Goal: Information Seeking & Learning: Learn about a topic

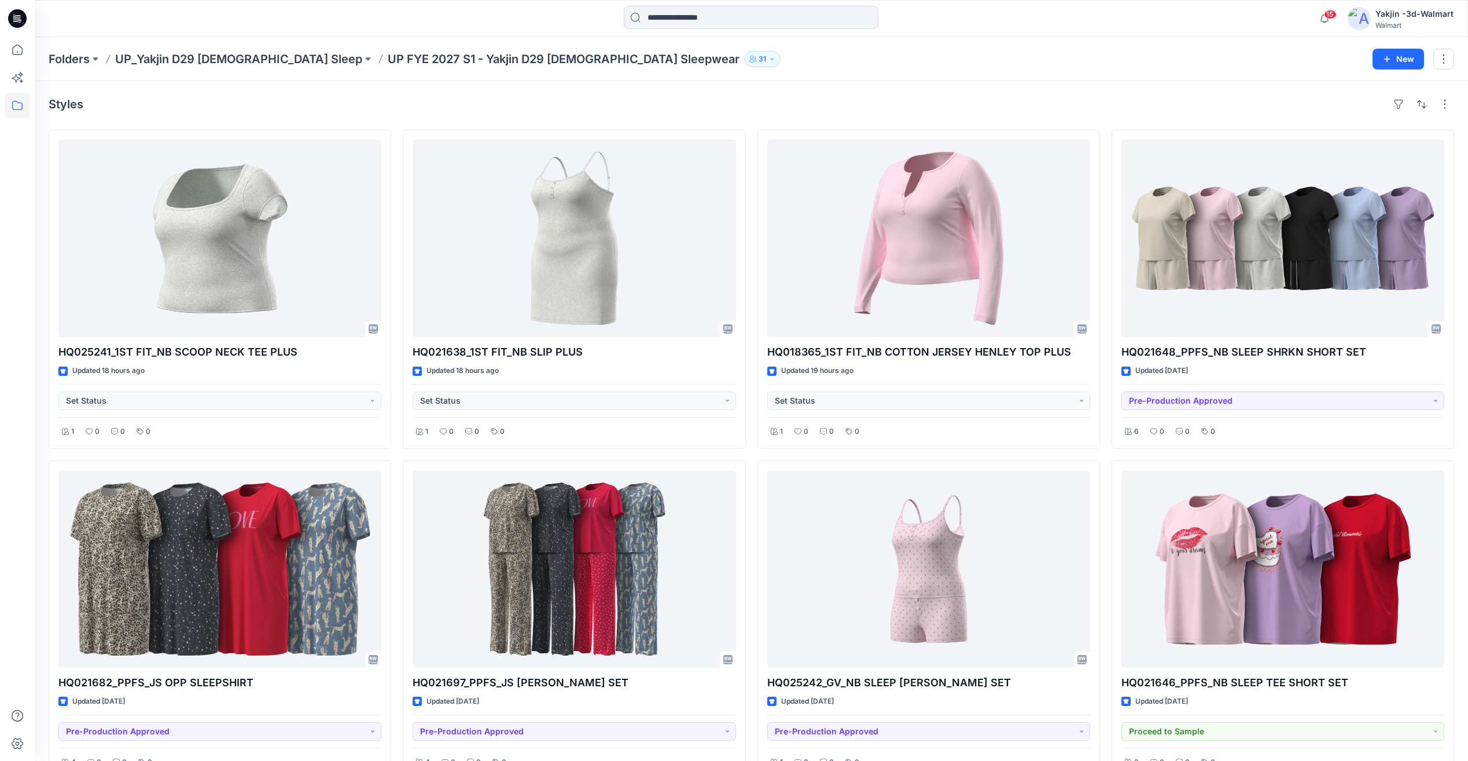
click at [431, 62] on p "UP FYE 2027 S1 - Yakjin D29 [DEMOGRAPHIC_DATA] Sleepwear" at bounding box center [564, 59] width 352 height 16
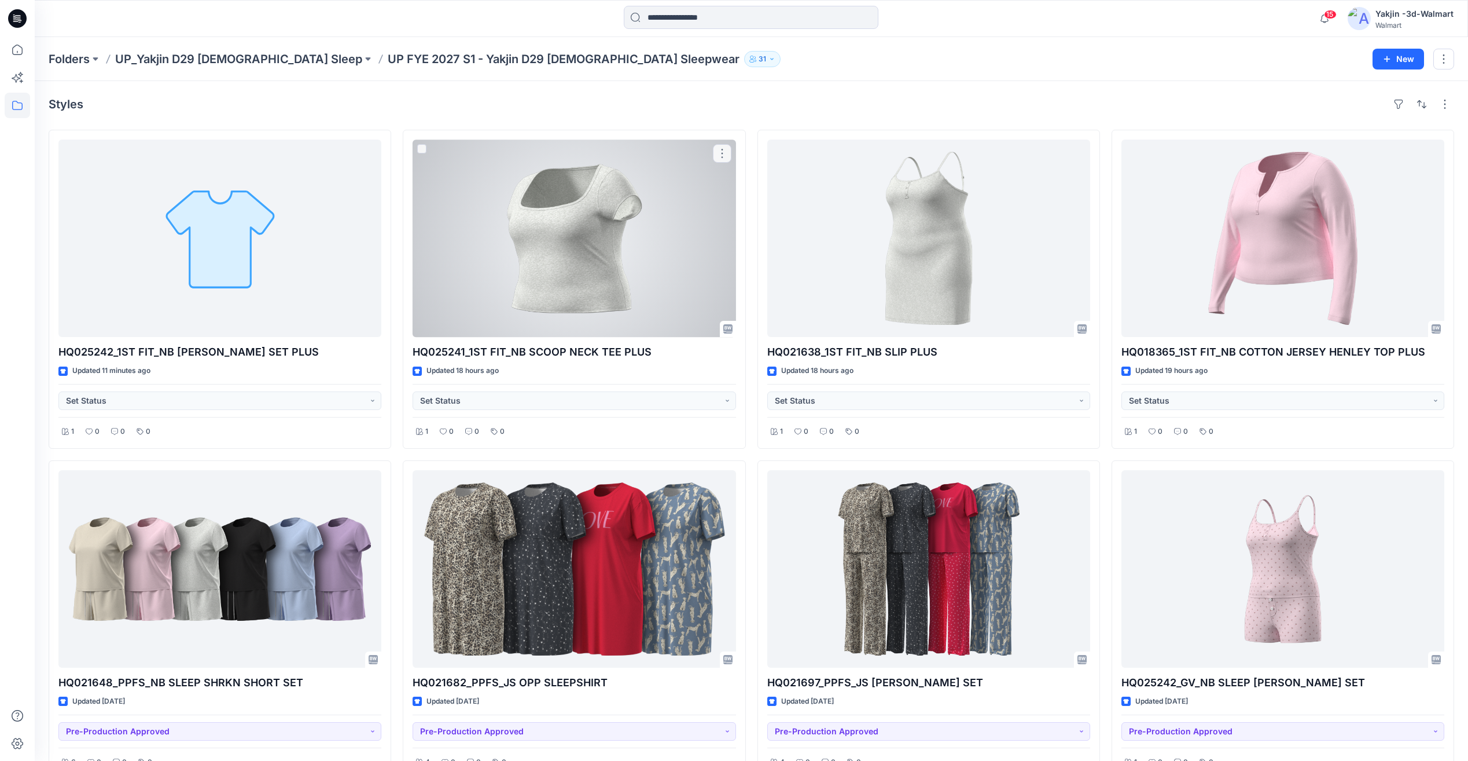
drag, startPoint x: 625, startPoint y: 268, endPoint x: 644, endPoint y: 267, distance: 19.1
click at [625, 268] on div at bounding box center [574, 237] width 323 height 197
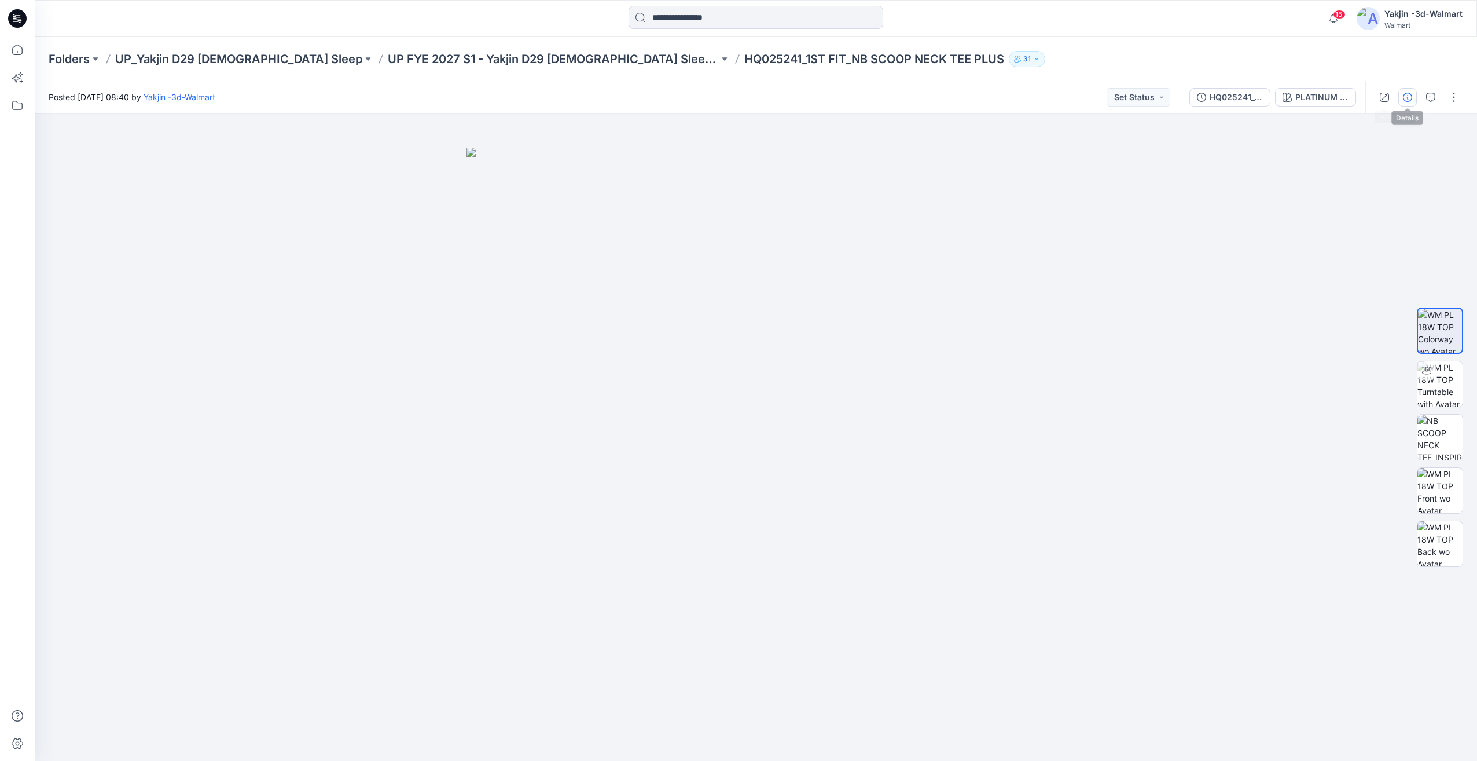
click at [1406, 91] on button "button" at bounding box center [1407, 97] width 19 height 19
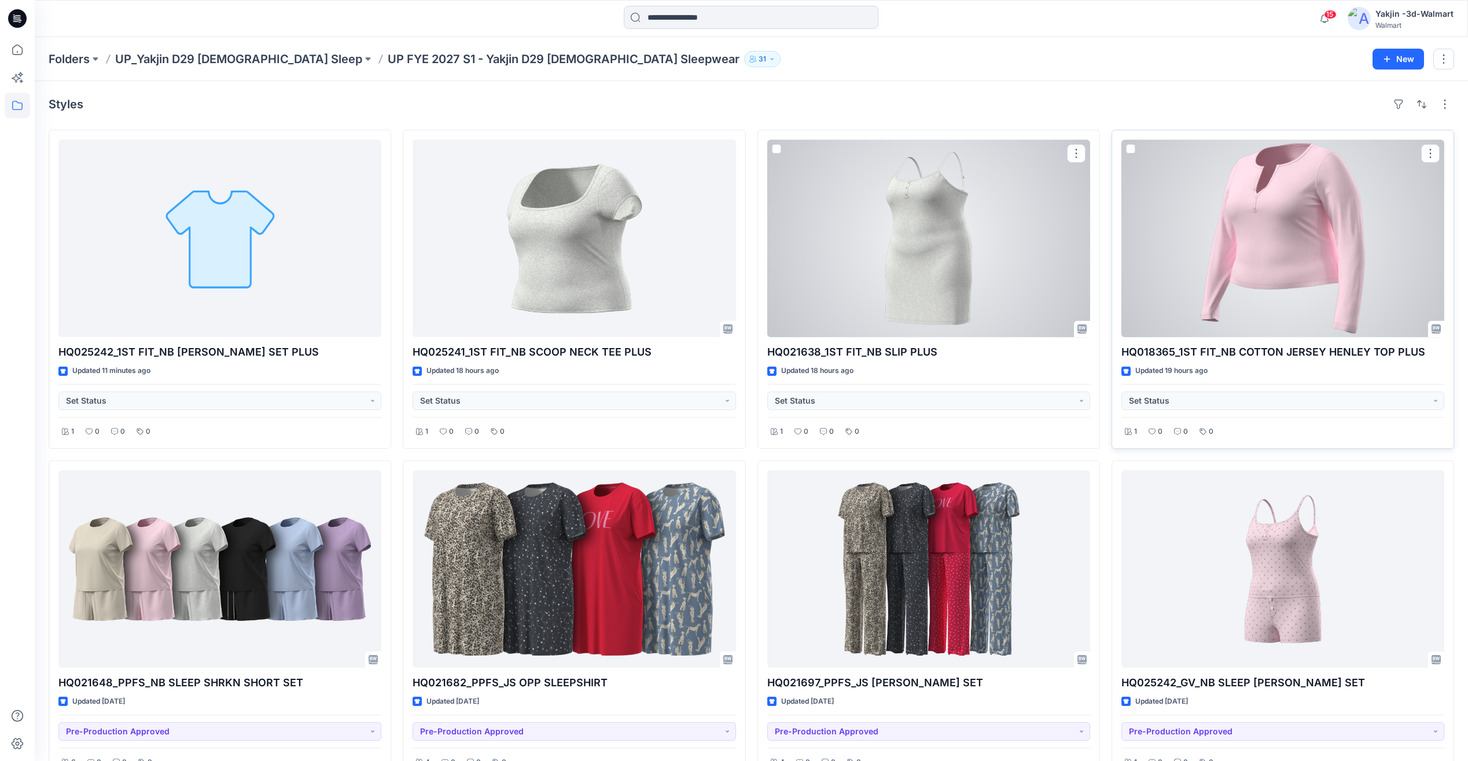
click at [1315, 256] on div at bounding box center [1283, 237] width 323 height 197
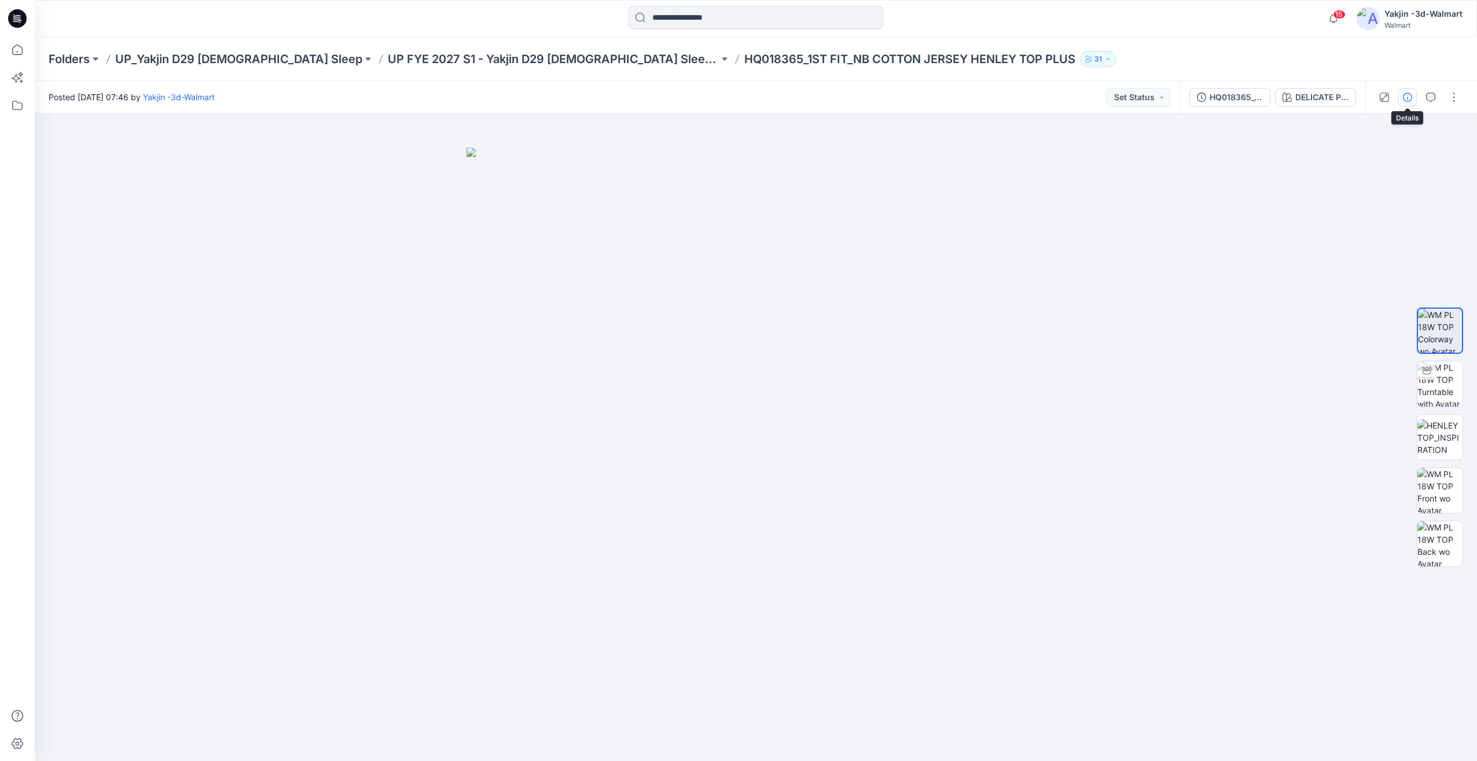
click at [1411, 100] on icon "button" at bounding box center [1407, 97] width 9 height 9
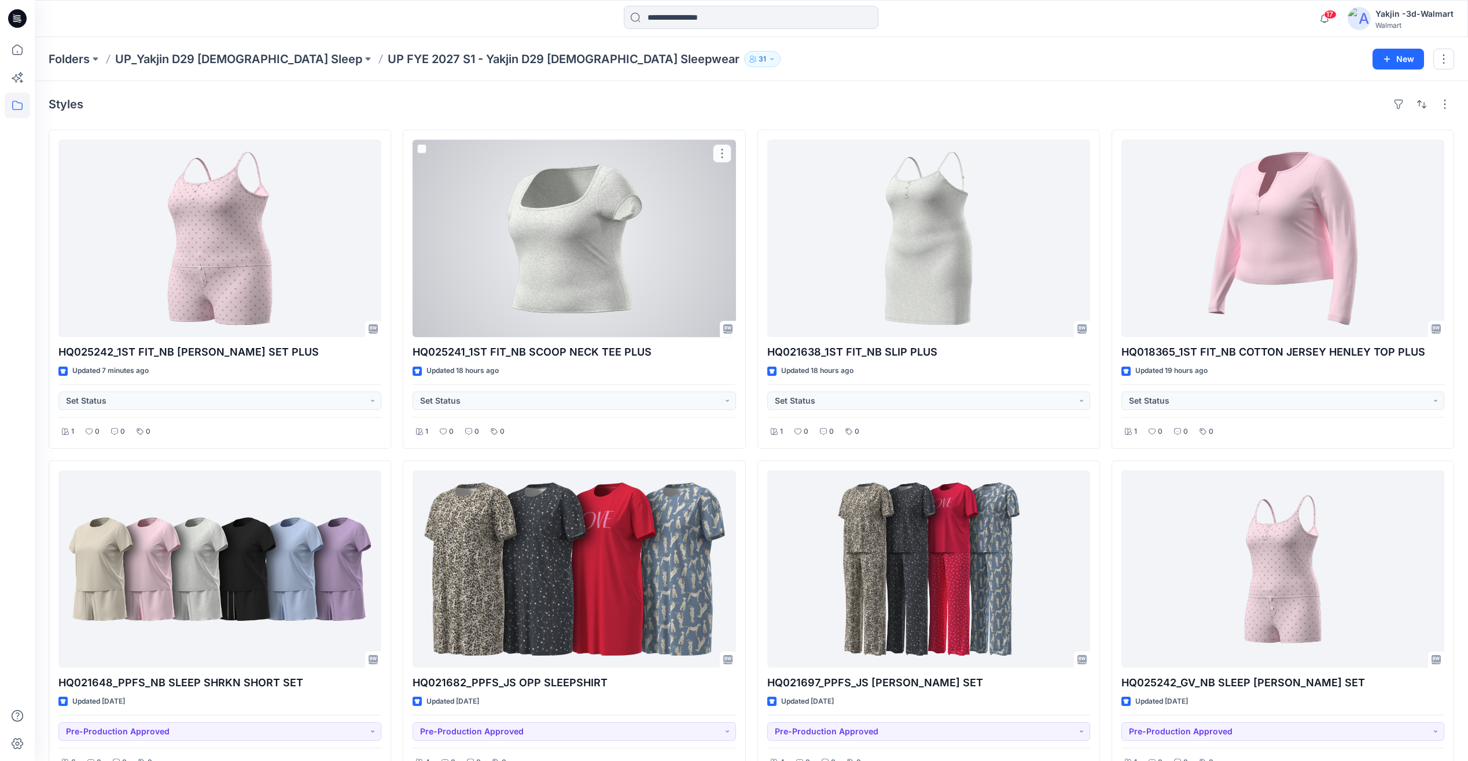
click at [638, 273] on div at bounding box center [574, 237] width 323 height 197
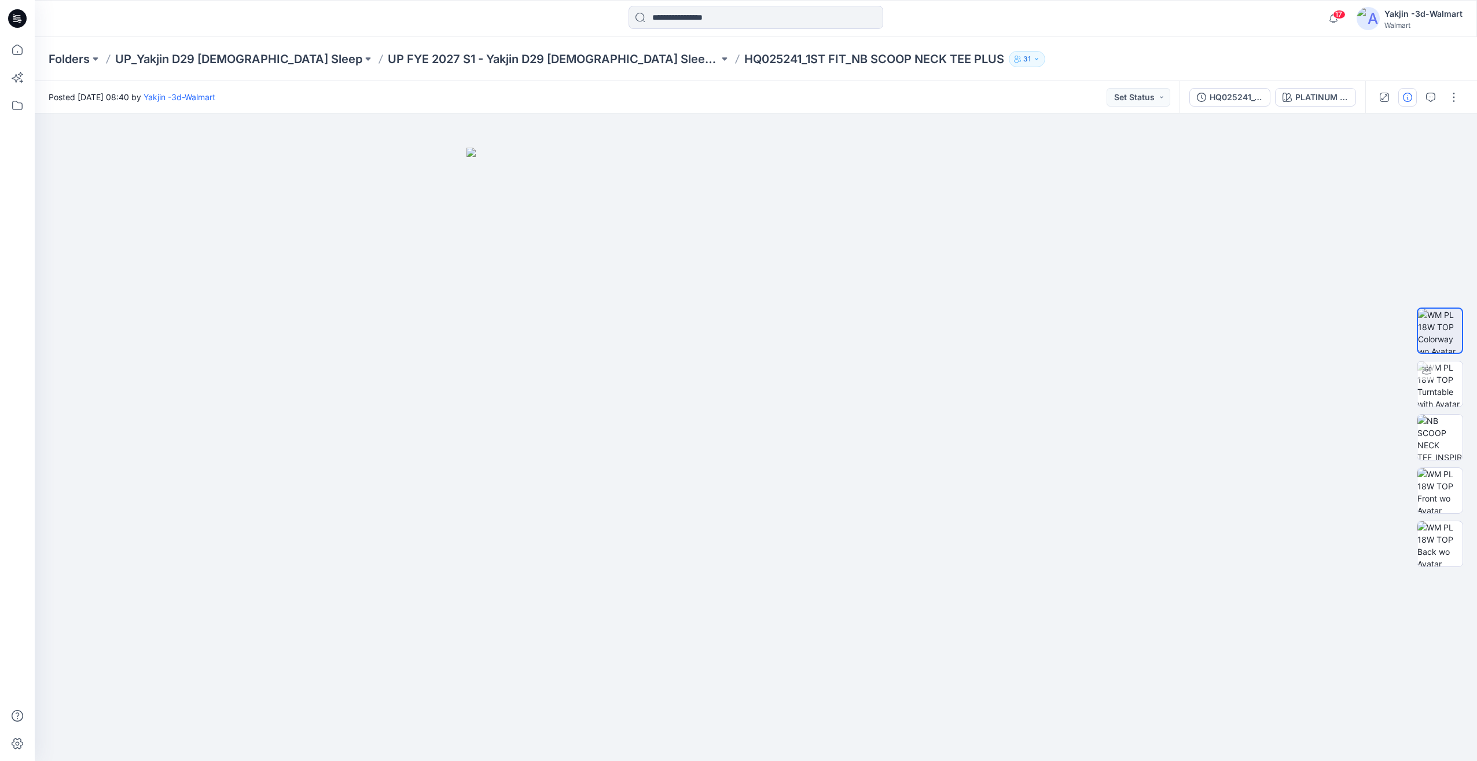
click at [1399, 98] on button "button" at bounding box center [1407, 97] width 19 height 19
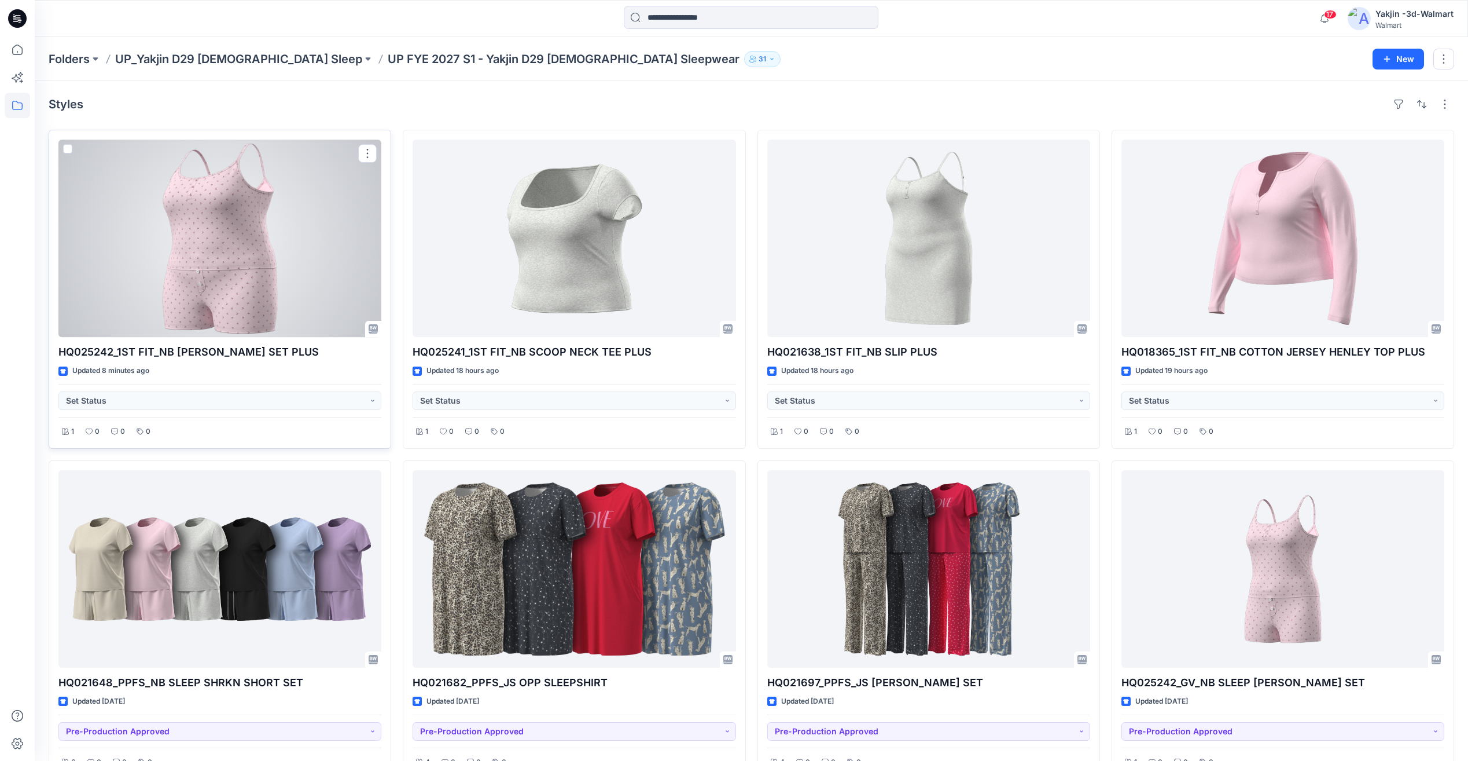
click at [300, 260] on div at bounding box center [219, 237] width 323 height 197
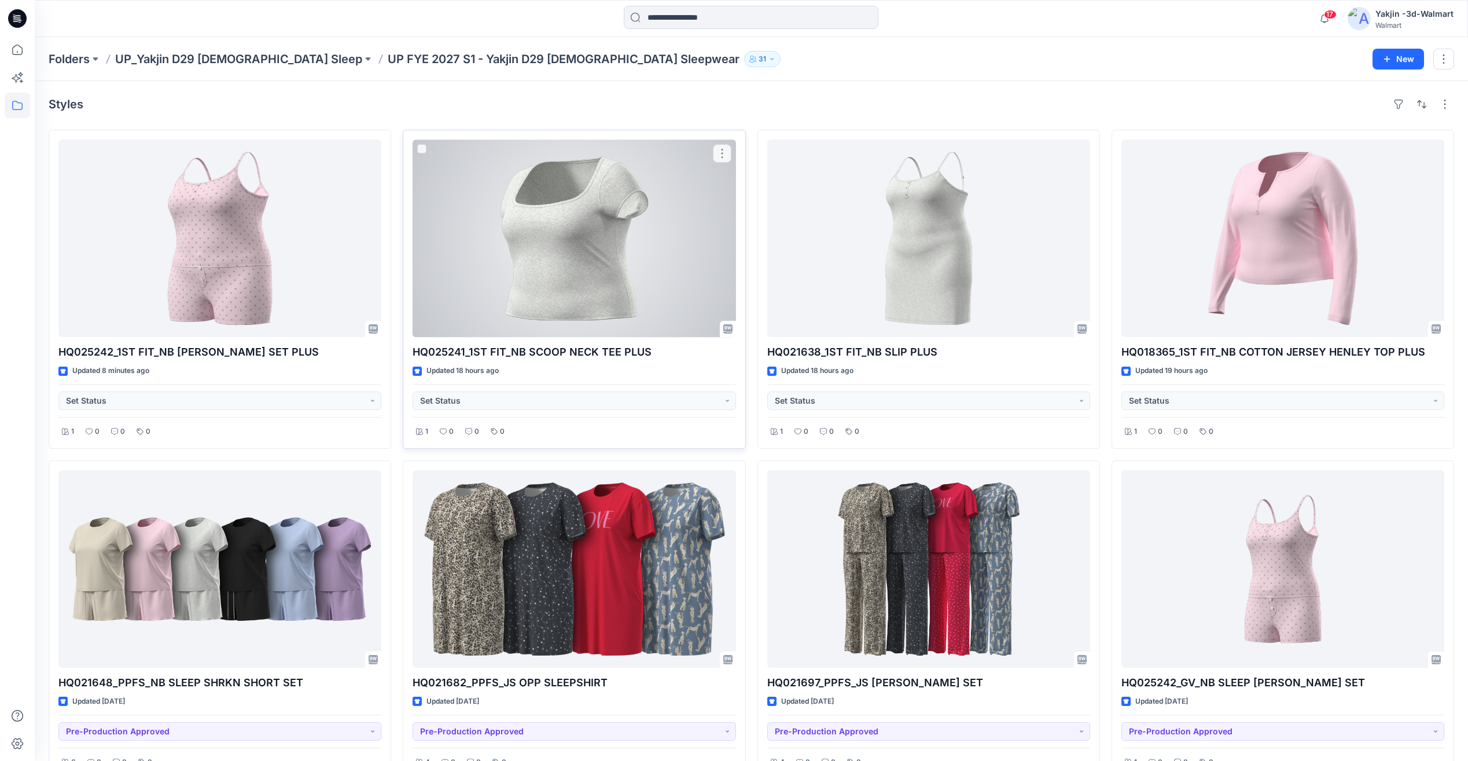
click at [517, 249] on div at bounding box center [574, 237] width 323 height 197
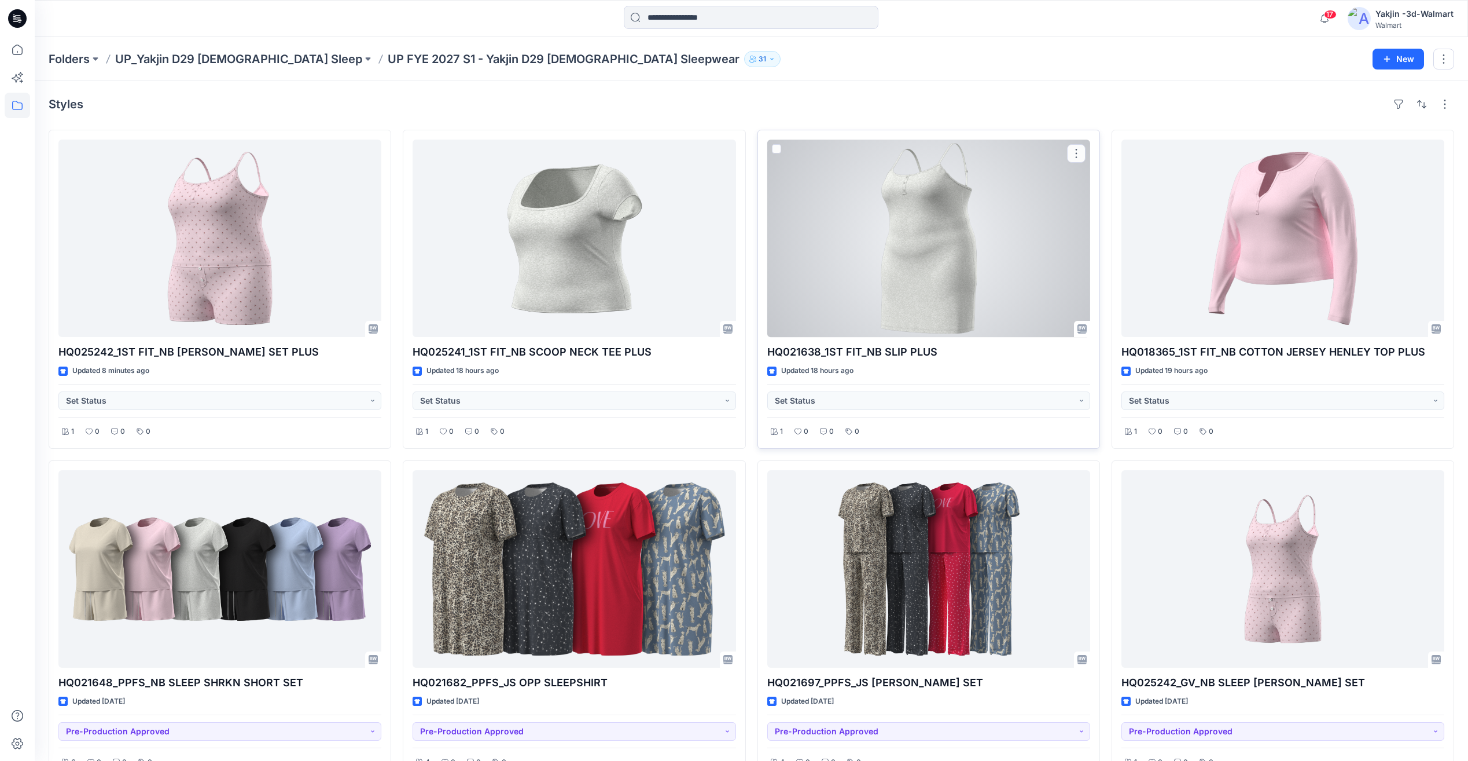
click at [910, 254] on div at bounding box center [929, 237] width 323 height 197
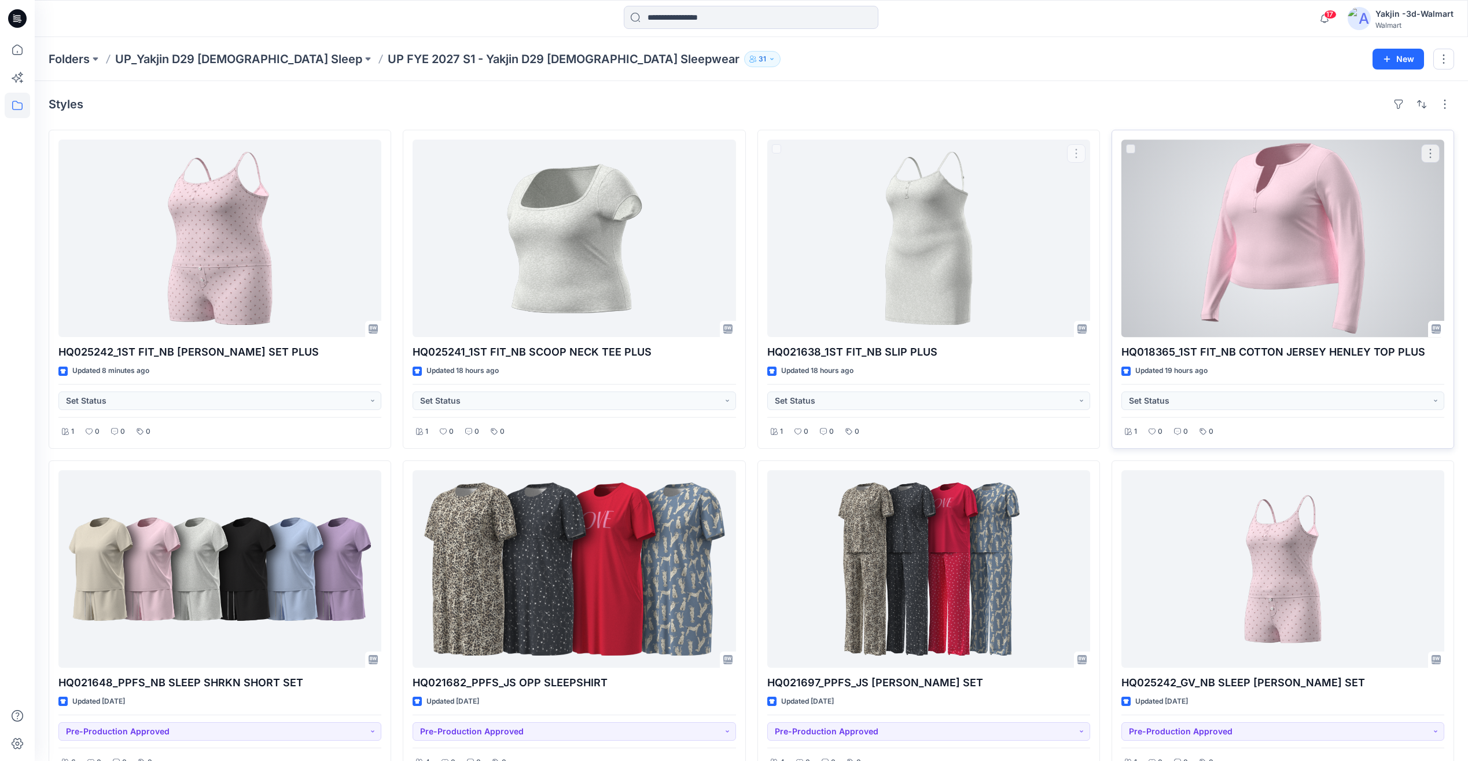
click at [1315, 216] on div at bounding box center [1283, 237] width 323 height 197
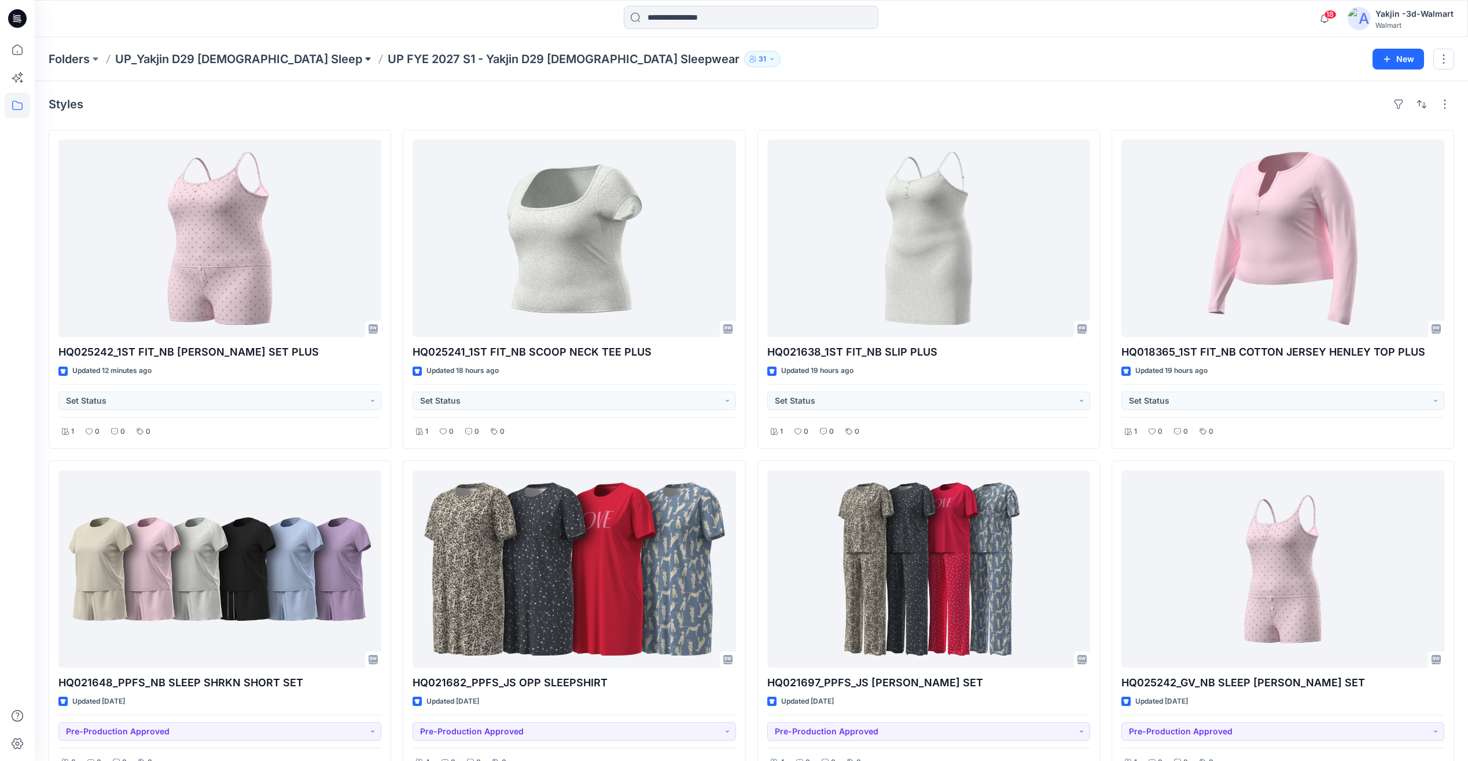
click at [362, 60] on button at bounding box center [368, 59] width 12 height 16
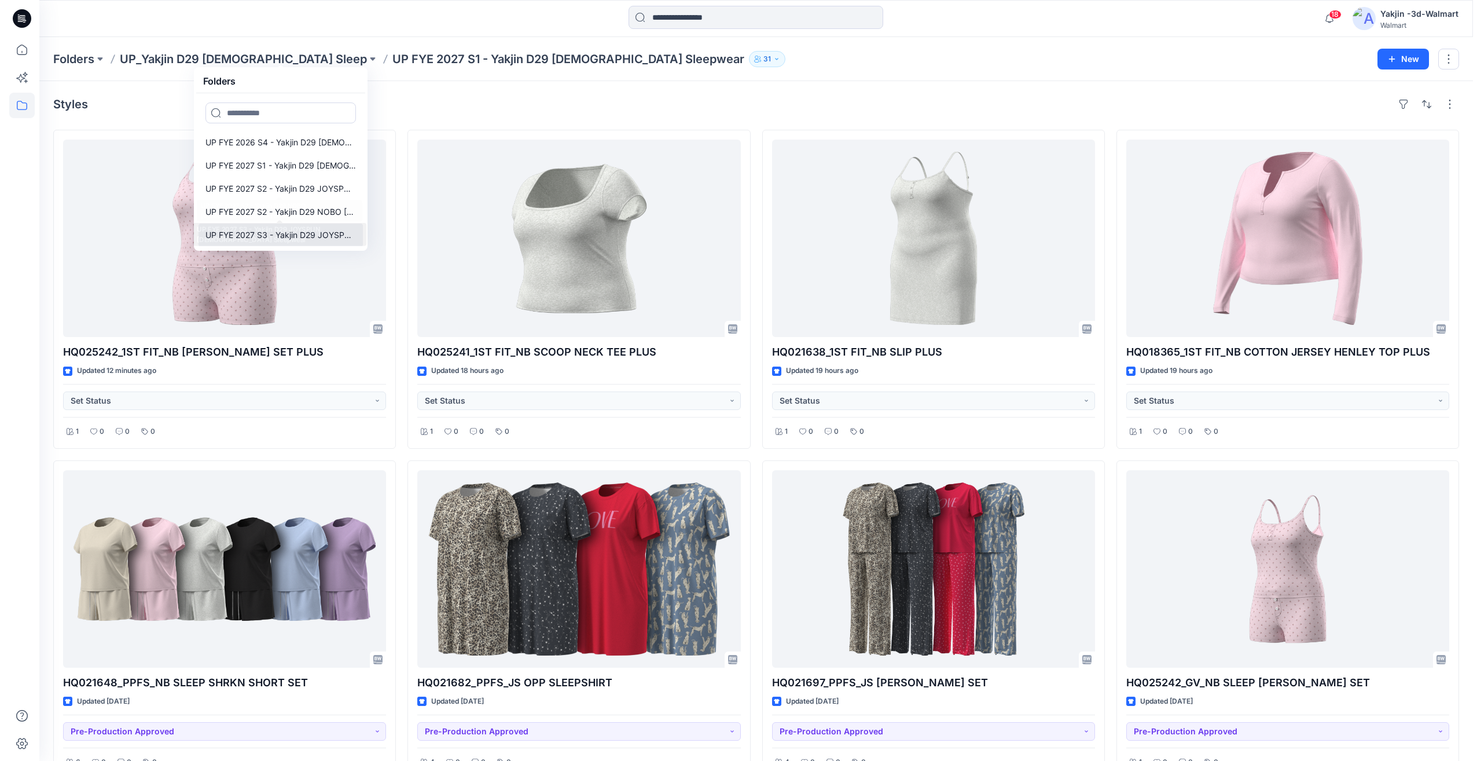
scroll to position [347, 0]
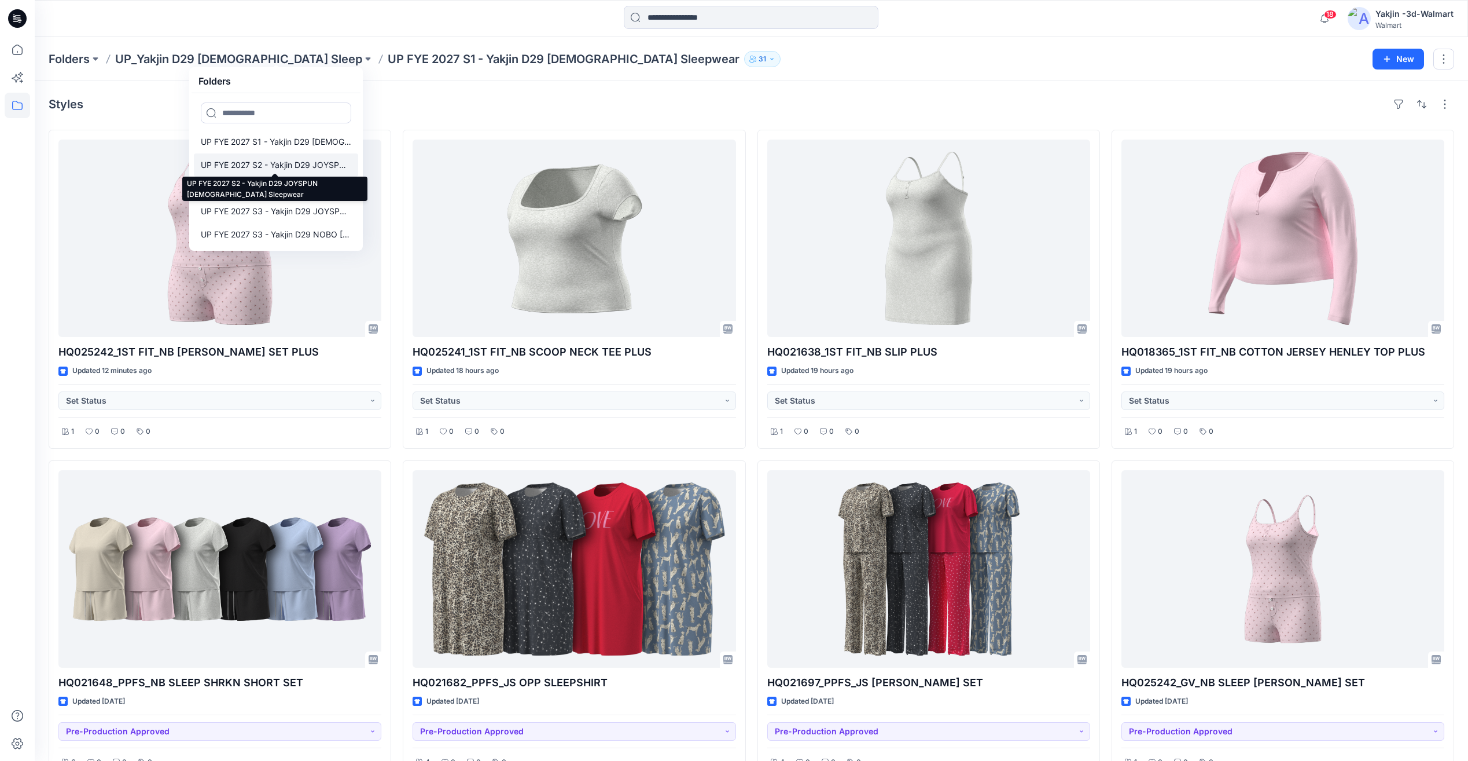
click at [303, 170] on p "UP FYE 2027 S2 - Yakjin D29 JOYSPUN [DEMOGRAPHIC_DATA] Sleepwear" at bounding box center [276, 165] width 150 height 14
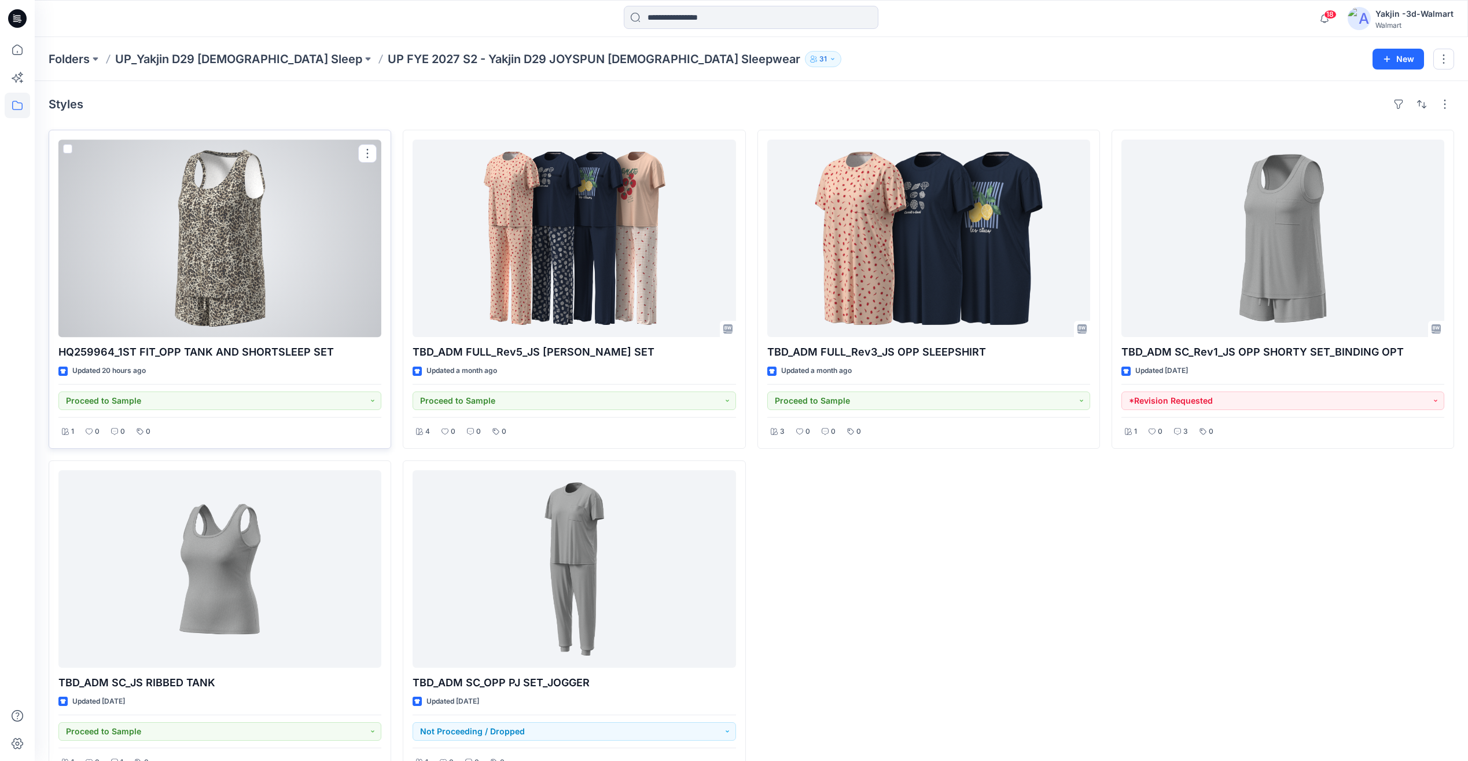
click at [228, 341] on div "HQ259964_1ST FIT_OPP TANK AND SHORTSLEEP SET Updated 20 hours ago Proceed to Sa…" at bounding box center [220, 289] width 343 height 319
click at [255, 297] on div at bounding box center [219, 237] width 323 height 197
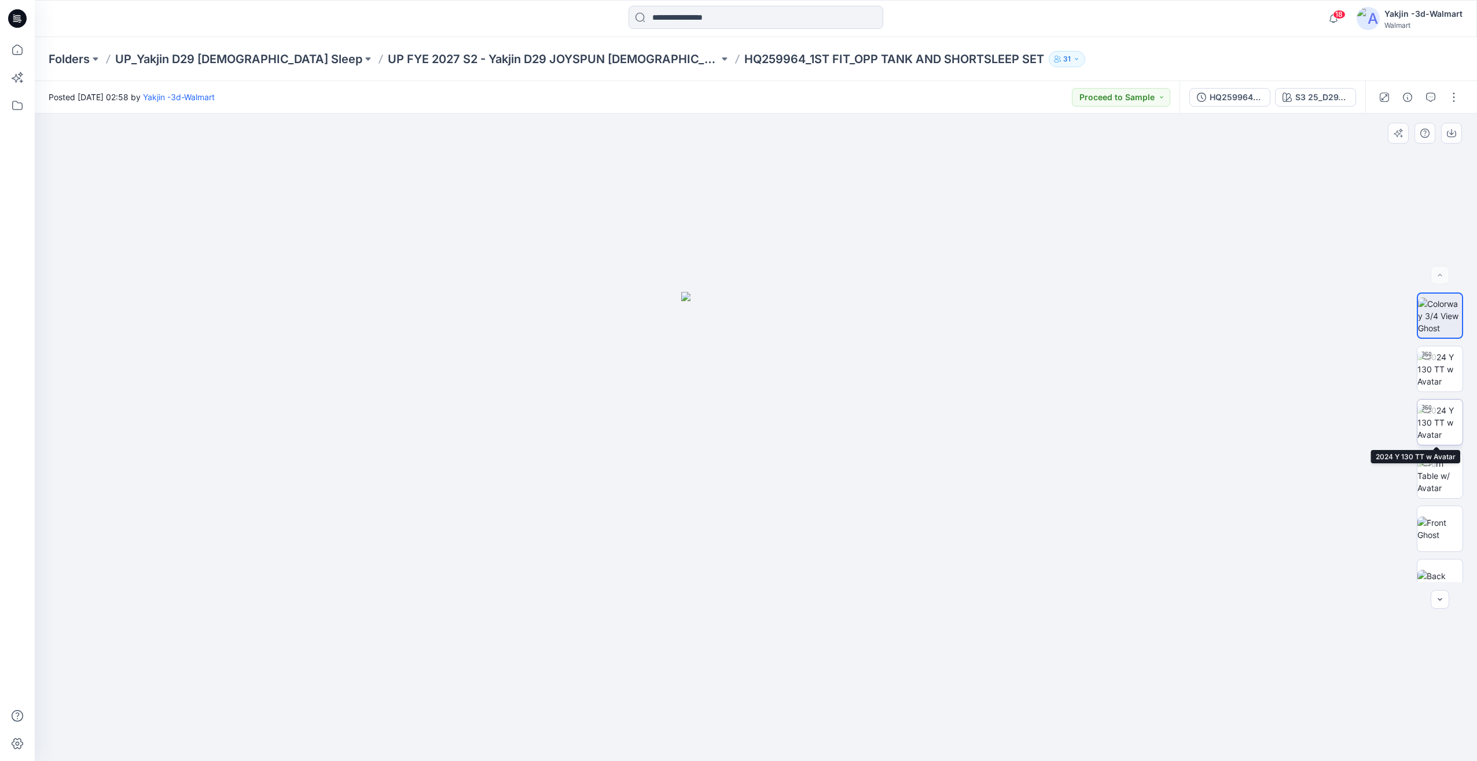
click at [1441, 414] on img at bounding box center [1440, 422] width 45 height 36
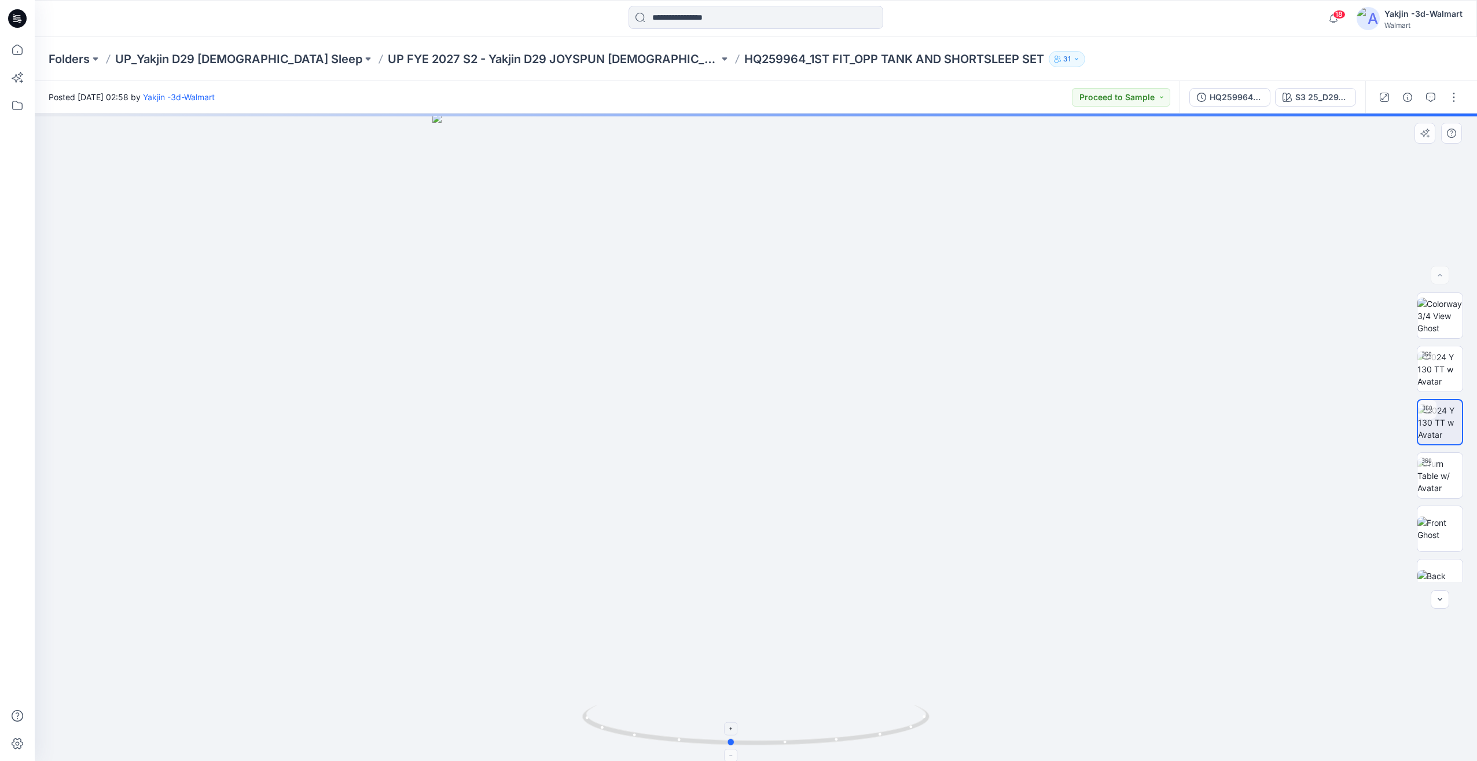
drag, startPoint x: 821, startPoint y: 684, endPoint x: 799, endPoint y: 708, distance: 32.8
click at [799, 708] on div at bounding box center [756, 436] width 1442 height 647
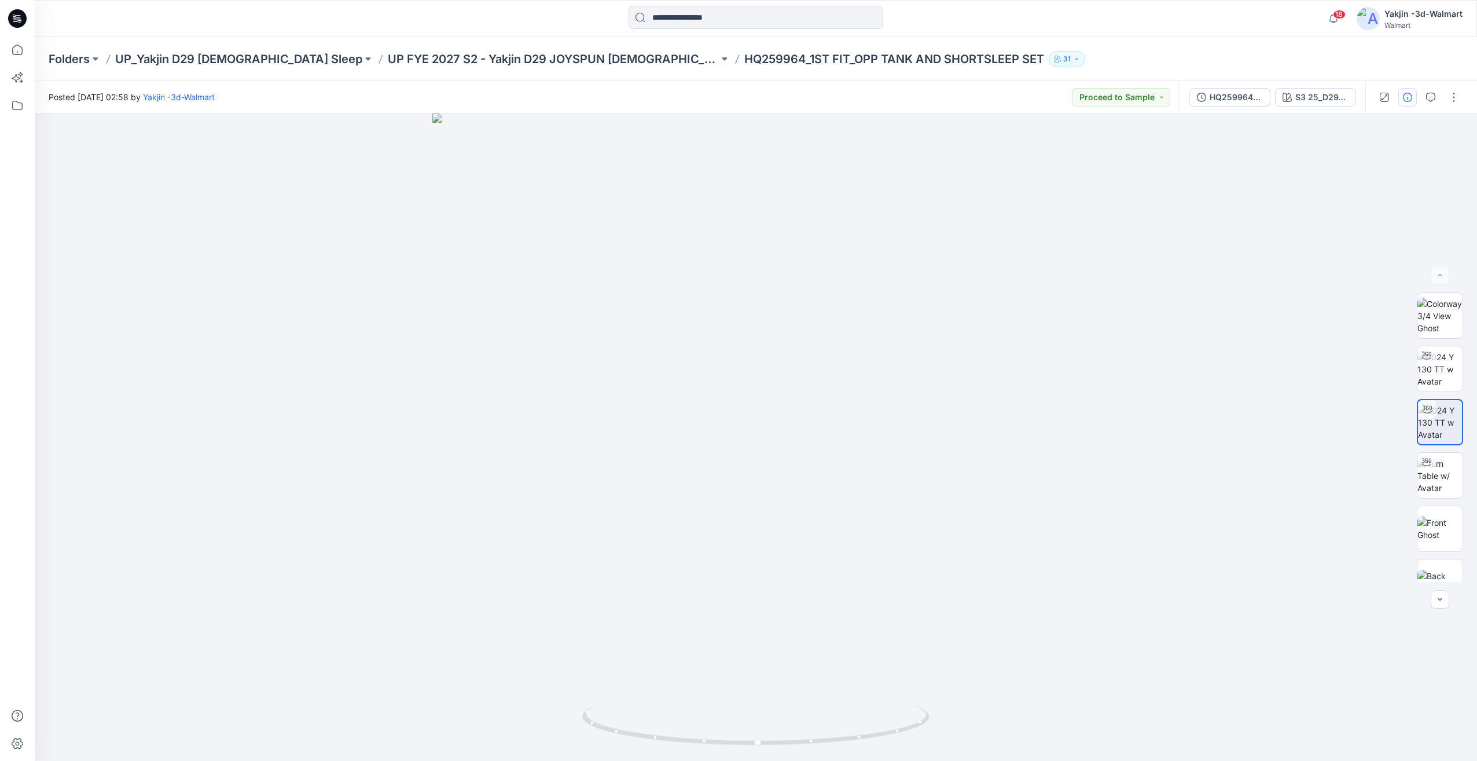
click at [1404, 104] on button "button" at bounding box center [1407, 97] width 19 height 19
click at [1430, 395] on img at bounding box center [1440, 383] width 45 height 45
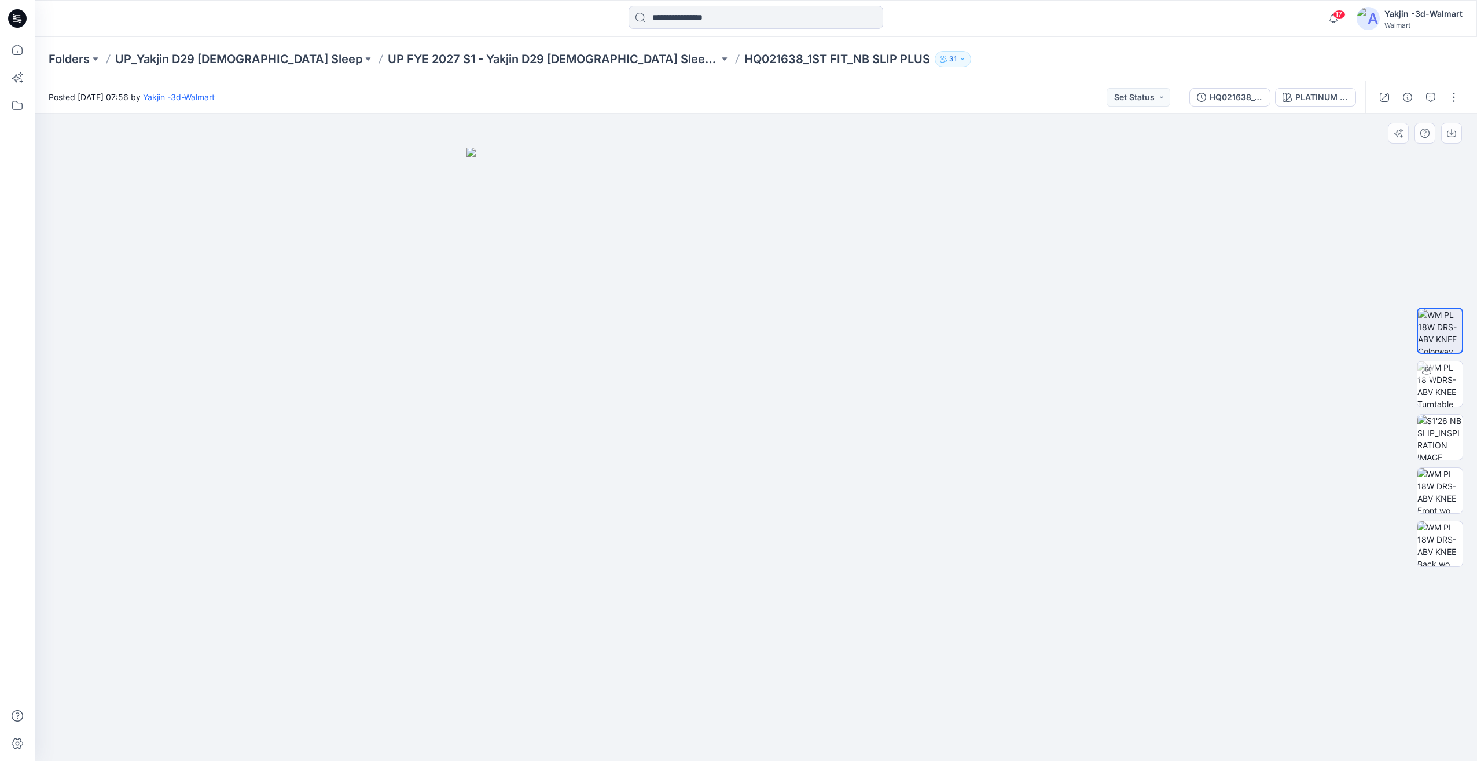
click at [1448, 407] on div at bounding box center [1440, 436] width 46 height 289
click at [1445, 387] on img at bounding box center [1440, 383] width 45 height 45
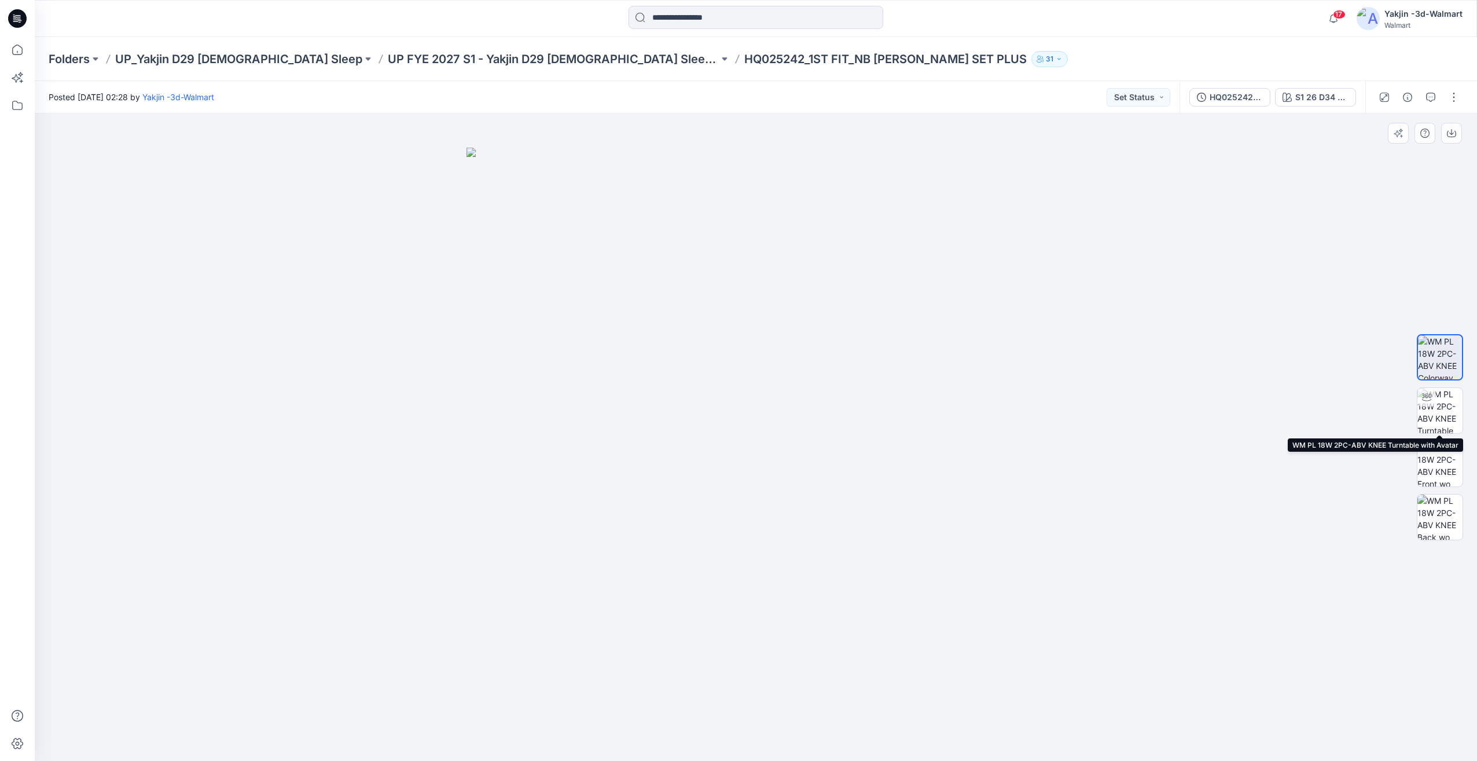
drag, startPoint x: 1450, startPoint y: 413, endPoint x: 1397, endPoint y: 395, distance: 55.6
click at [1450, 413] on img at bounding box center [1440, 410] width 45 height 45
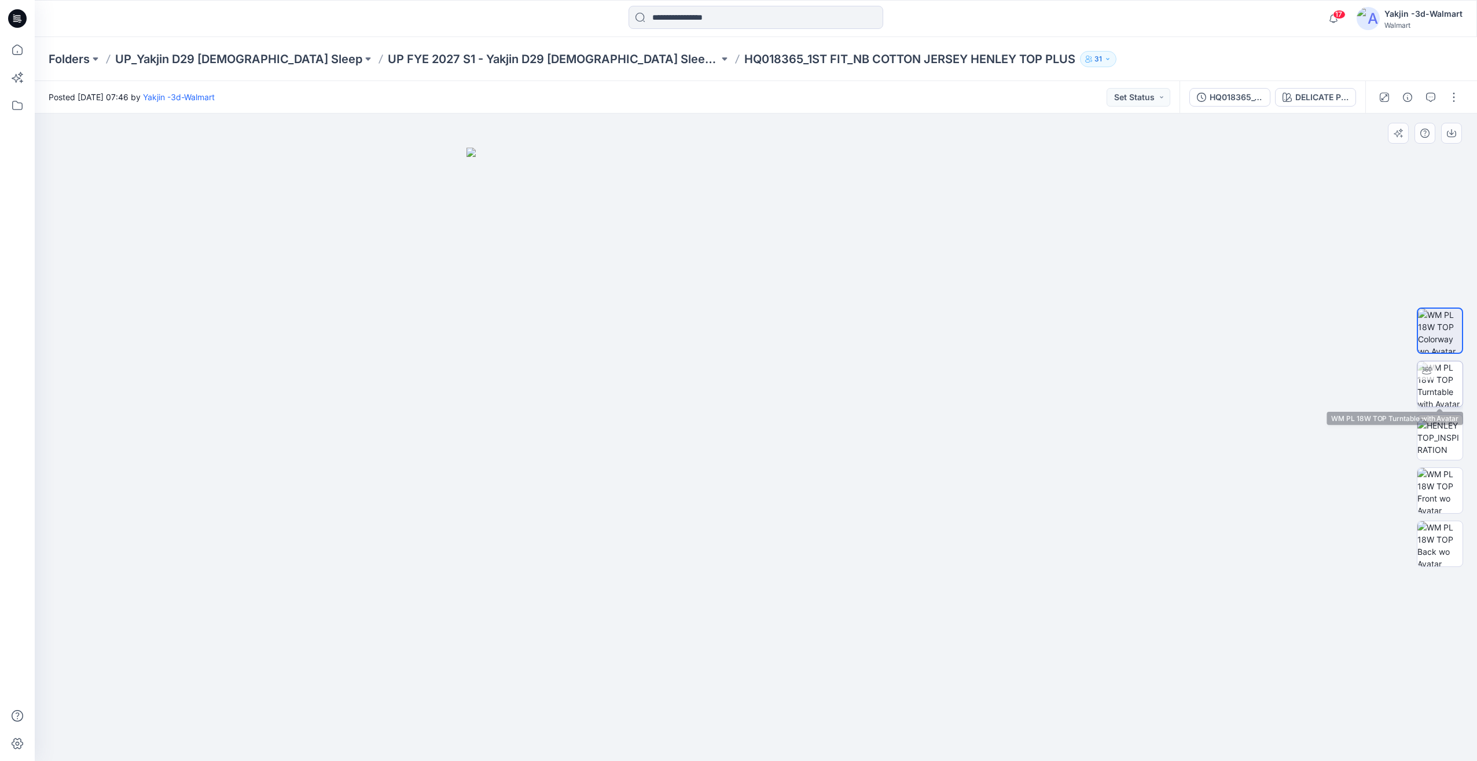
click at [1434, 392] on img at bounding box center [1440, 383] width 45 height 45
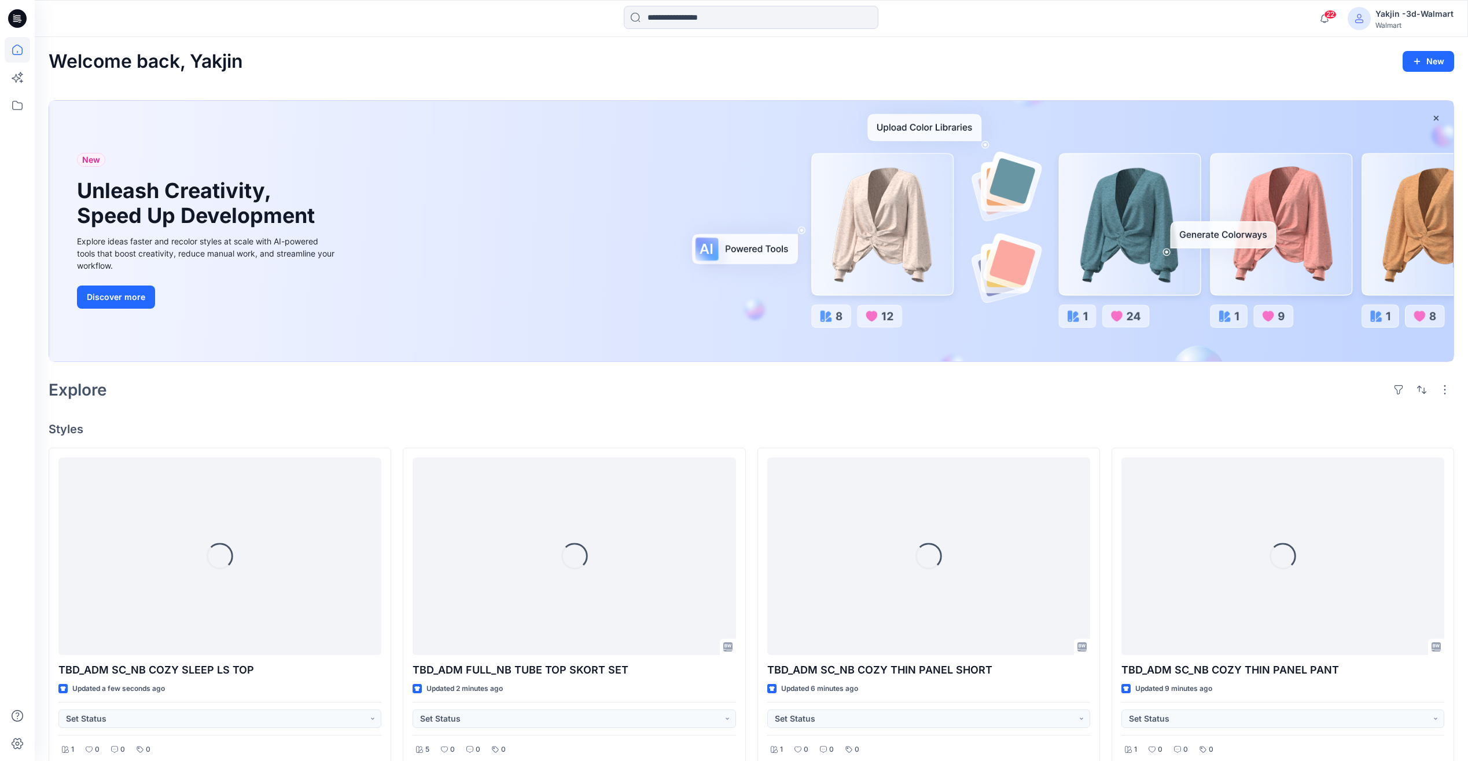
click at [30, 107] on div at bounding box center [17, 380] width 35 height 761
click at [21, 104] on icon at bounding box center [17, 105] width 25 height 25
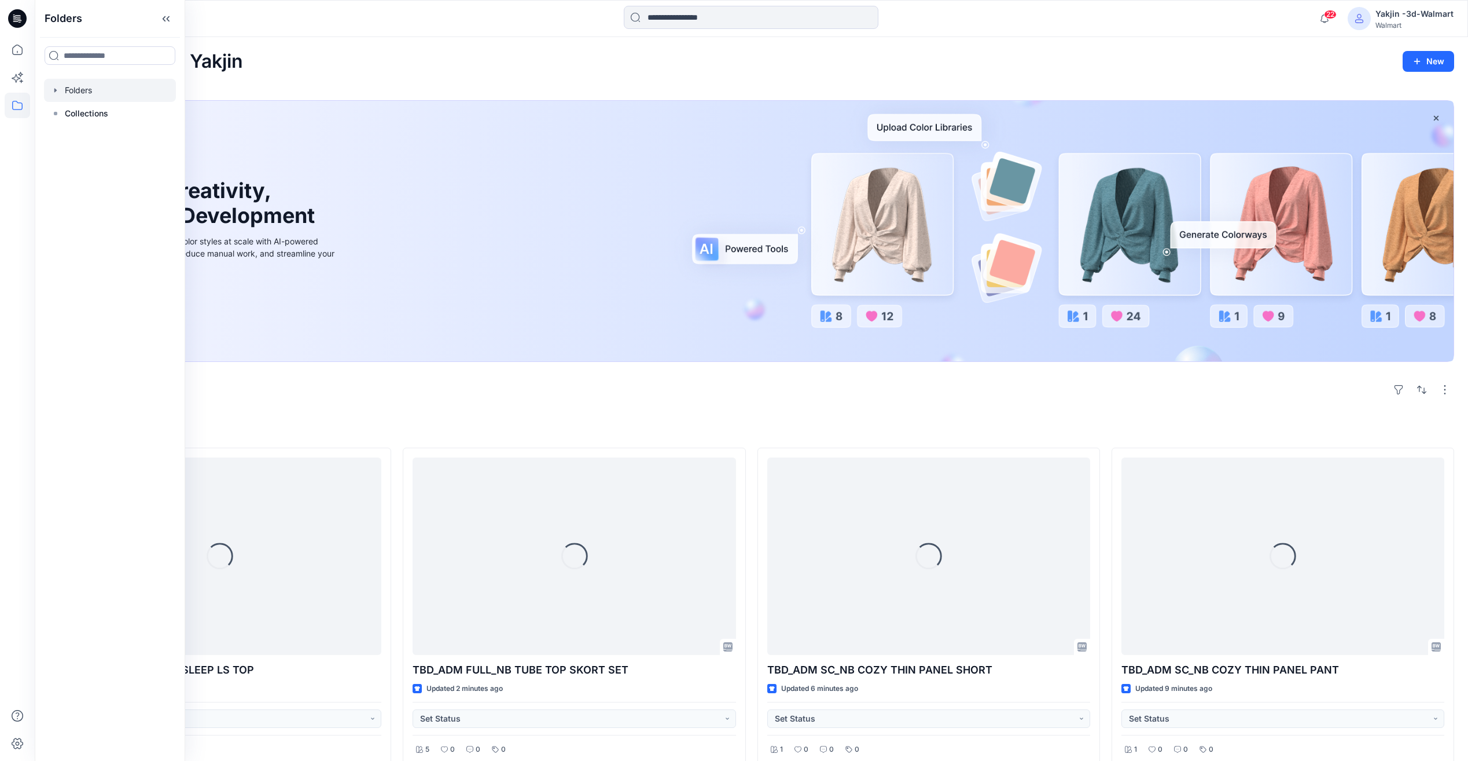
click at [117, 83] on div at bounding box center [110, 90] width 132 height 23
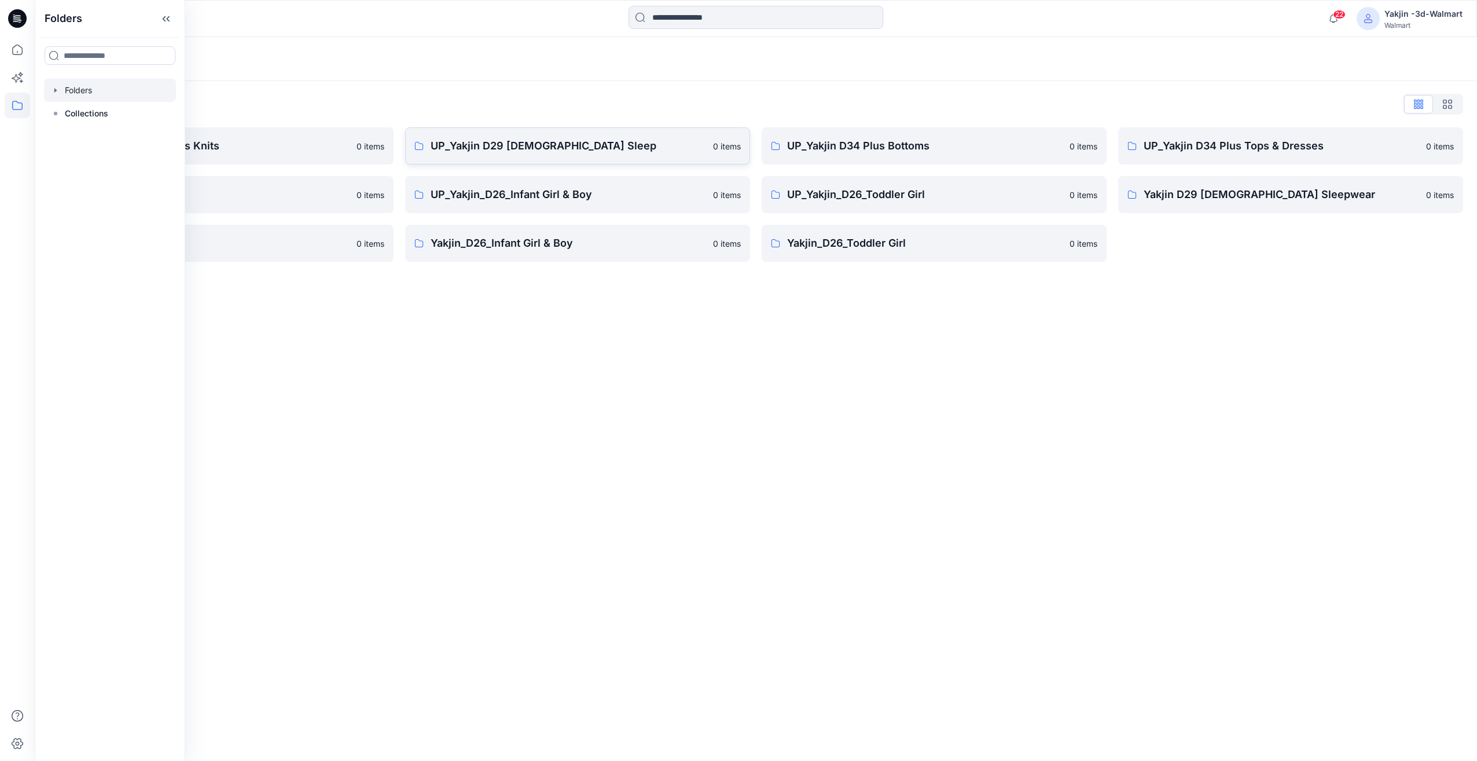
click at [557, 149] on p "UP_Yakjin D29 [DEMOGRAPHIC_DATA] Sleep" at bounding box center [569, 146] width 276 height 16
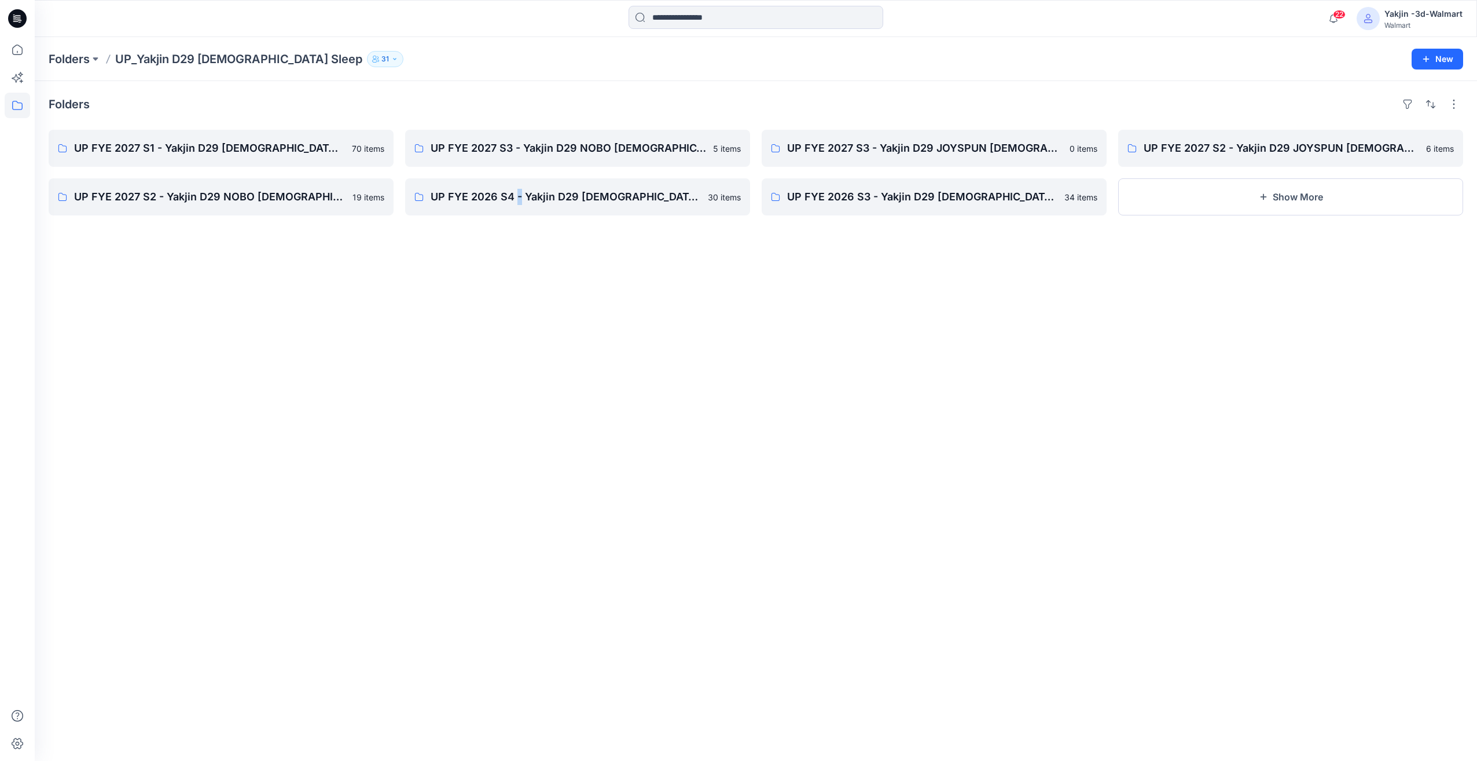
click at [517, 318] on div "Folders UP FYE 2027 S1 - Yakjin D29 [DEMOGRAPHIC_DATA] Sleepwear 70 items UP FY…" at bounding box center [756, 421] width 1442 height 680
click at [786, 196] on link "UP FYE 2026 S3 - Yakjin D29 [DEMOGRAPHIC_DATA] Sleepwear" at bounding box center [934, 196] width 345 height 37
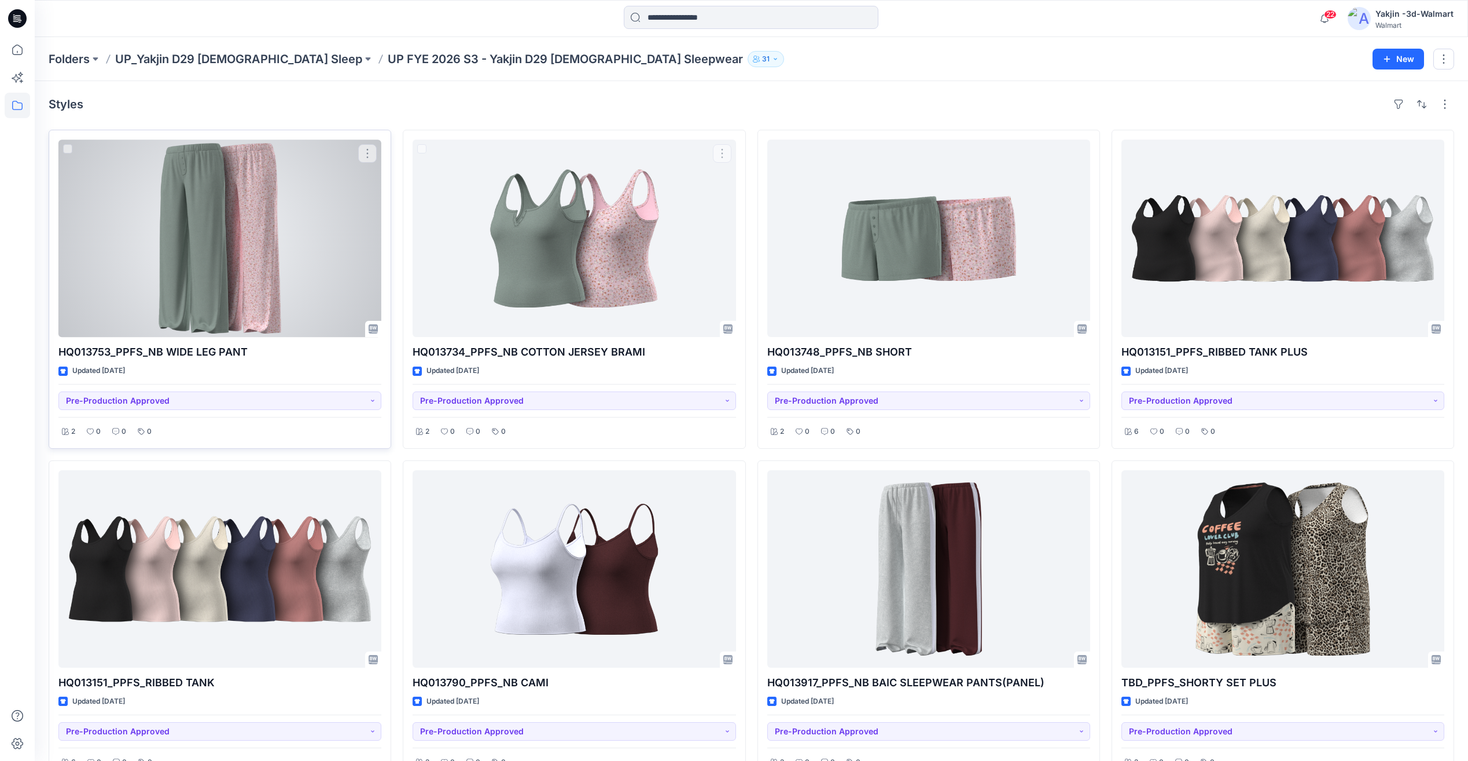
click at [338, 242] on div at bounding box center [219, 237] width 323 height 197
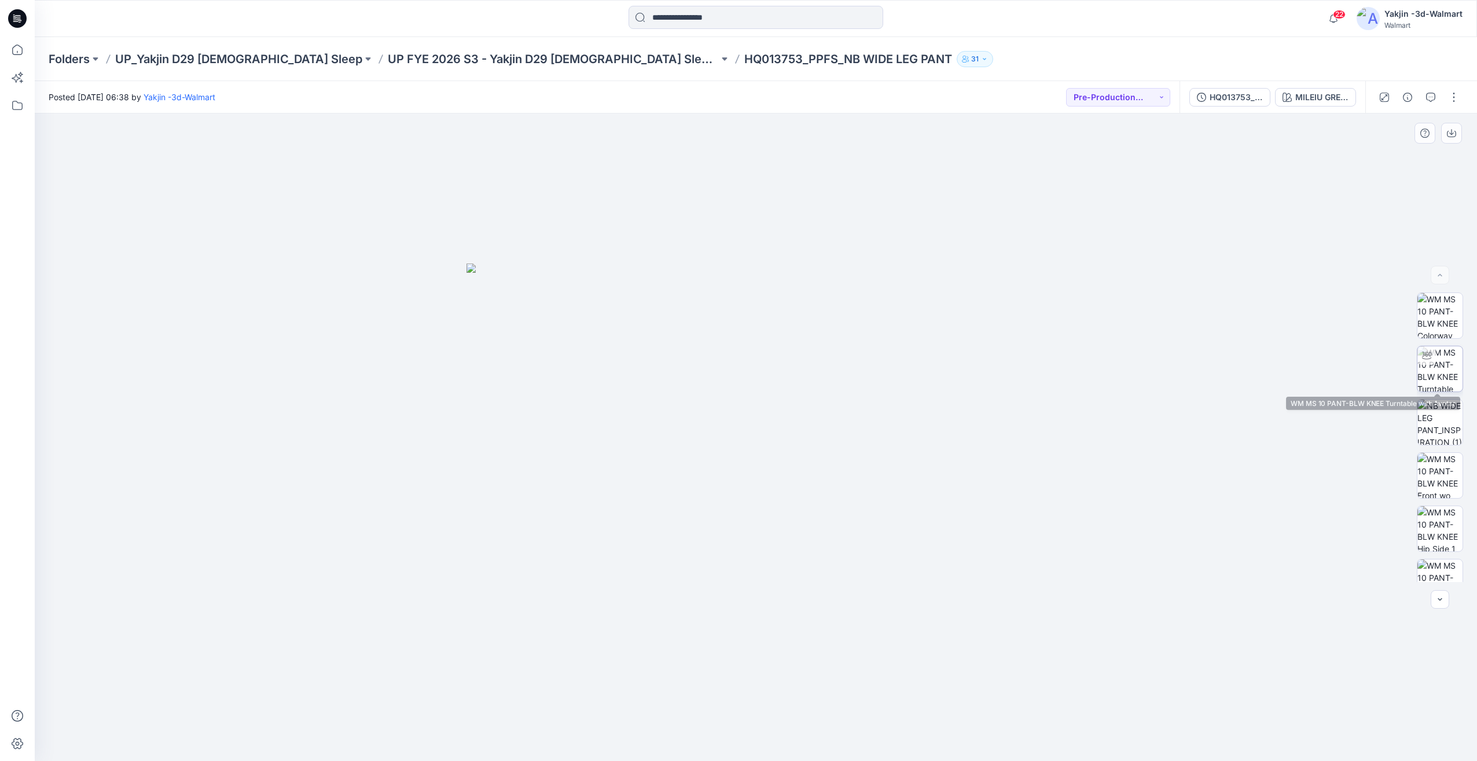
click at [1449, 378] on img at bounding box center [1440, 368] width 45 height 45
click at [1451, 424] on img at bounding box center [1440, 421] width 45 height 45
